Goal: Task Accomplishment & Management: Manage account settings

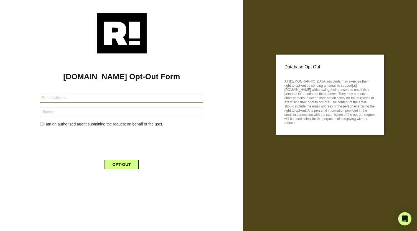
click at [126, 96] on input "text" at bounding box center [121, 98] width 163 height 10
type input "[EMAIL_ADDRESS][DOMAIN_NAME]"
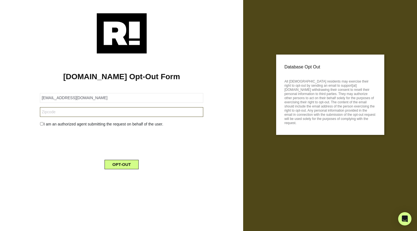
click at [78, 114] on input "text" at bounding box center [121, 112] width 163 height 10
type input "44121"
click at [115, 164] on button "OPT-OUT" at bounding box center [122, 164] width 34 height 9
